Goal: Information Seeking & Learning: Learn about a topic

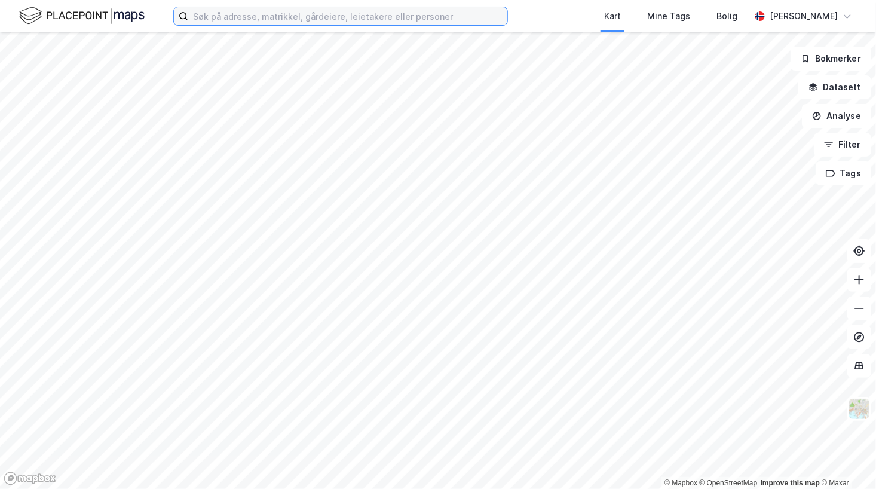
click at [263, 22] on input at bounding box center [347, 16] width 319 height 18
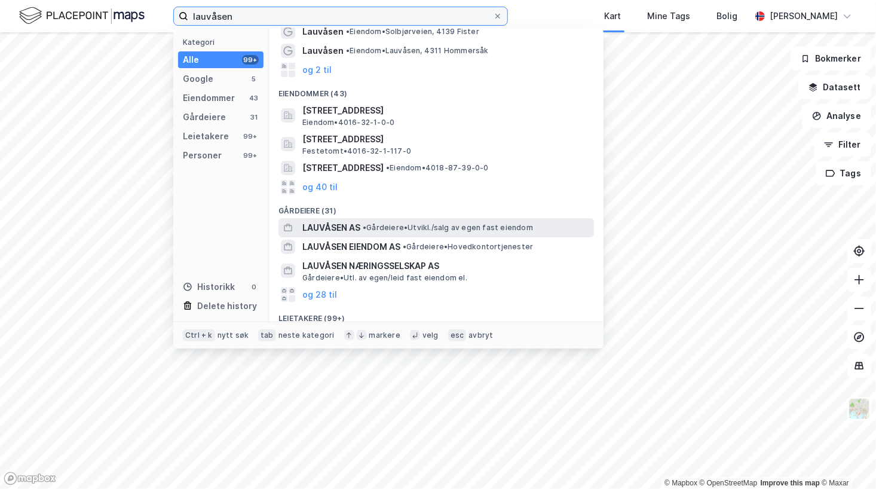
scroll to position [53, 0]
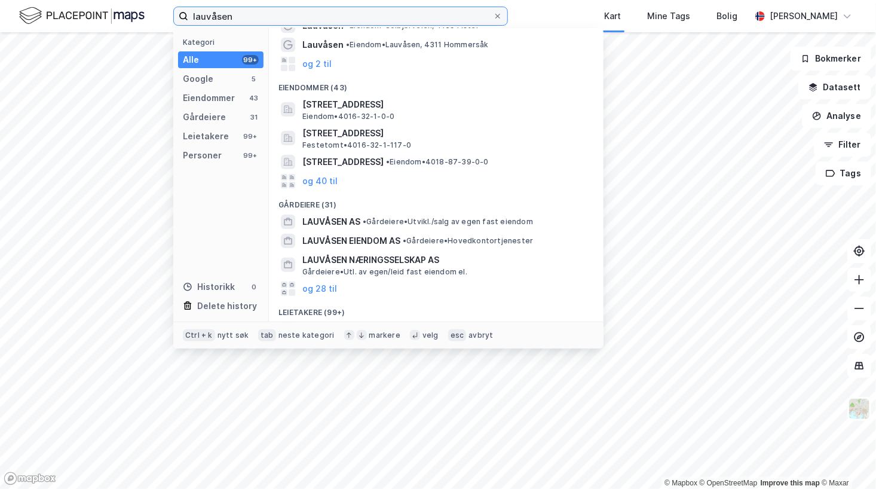
click at [287, 15] on input "lauvåsen" at bounding box center [340, 16] width 305 height 18
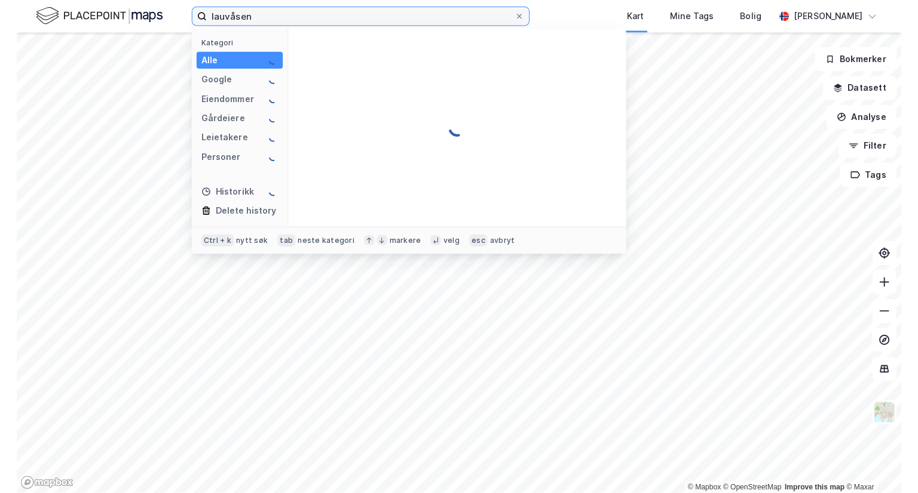
scroll to position [0, 0]
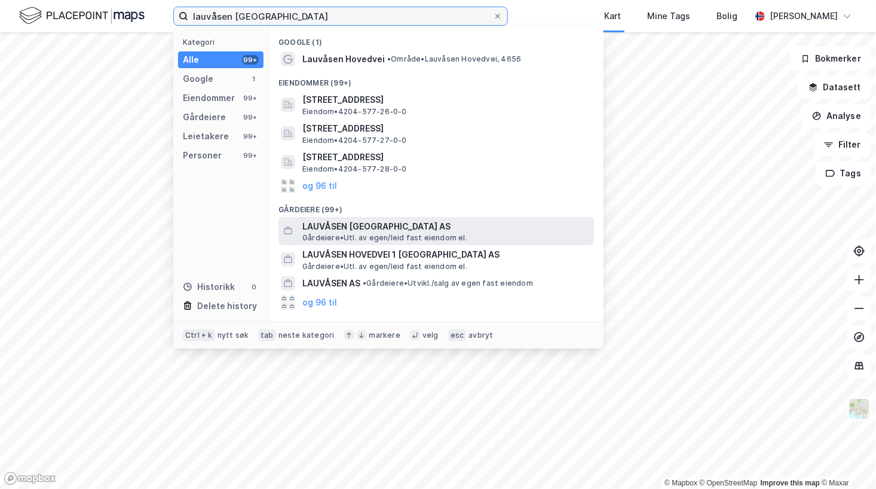
type input "lauvåsen [GEOGRAPHIC_DATA]"
click at [366, 228] on span "LAUVÅSEN [GEOGRAPHIC_DATA] AS" at bounding box center [445, 226] width 287 height 14
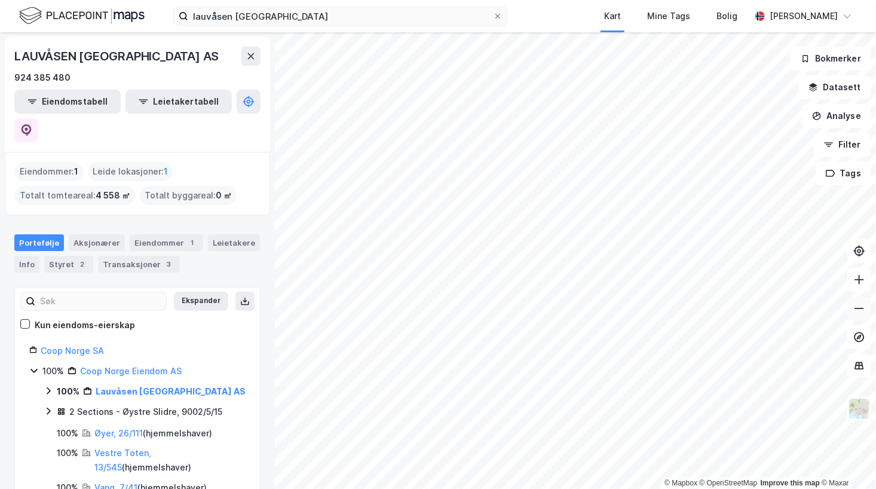
click at [864, 307] on icon at bounding box center [859, 308] width 12 height 12
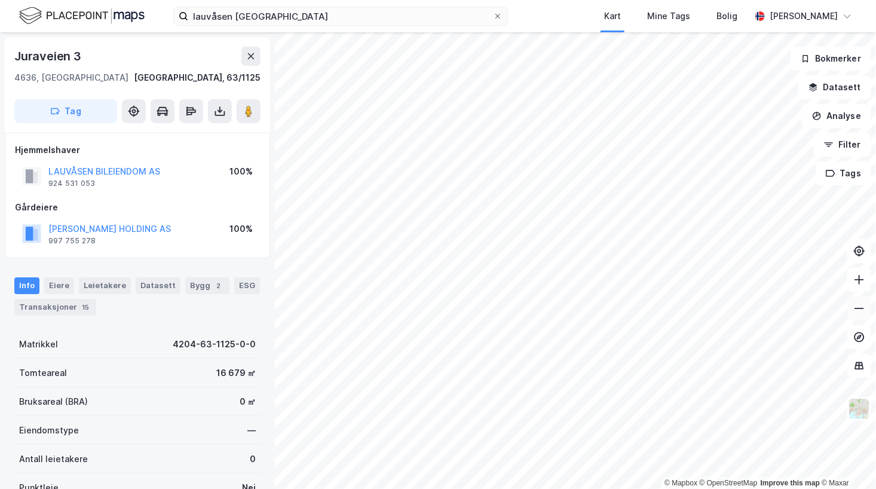
click at [860, 308] on icon at bounding box center [859, 308] width 10 height 1
click at [860, 284] on icon at bounding box center [859, 280] width 12 height 12
click at [859, 309] on icon at bounding box center [859, 308] width 10 height 1
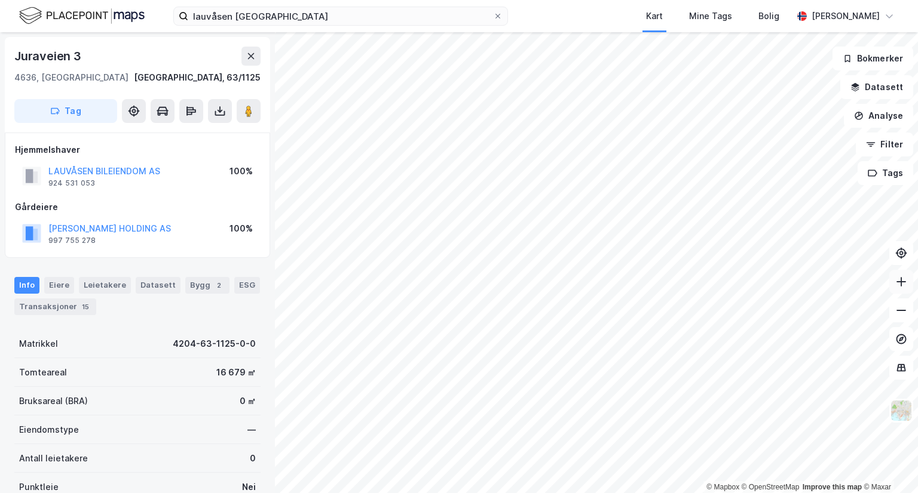
click at [875, 288] on button at bounding box center [901, 282] width 24 height 24
click at [875, 314] on icon at bounding box center [901, 311] width 12 height 12
